Goal: Task Accomplishment & Management: Manage account settings

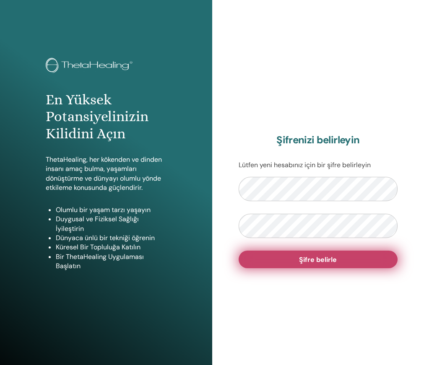
click at [308, 264] on span "Şifre belirle" at bounding box center [318, 259] width 38 height 9
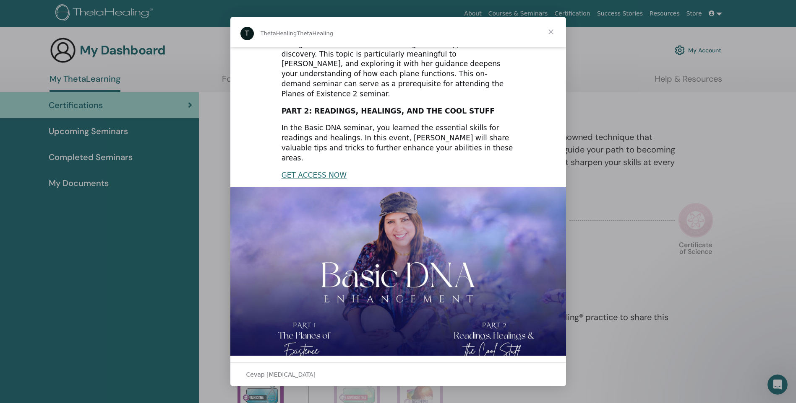
scroll to position [94, 0]
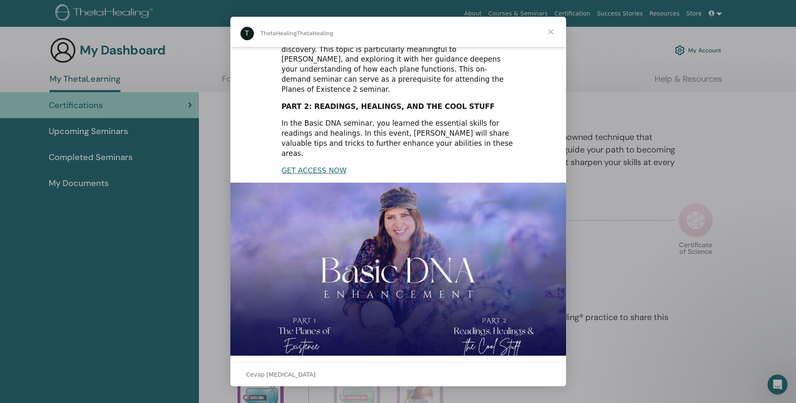
click at [424, 34] on span "Kapat" at bounding box center [551, 32] width 30 height 30
